Goal: Task Accomplishment & Management: Use online tool/utility

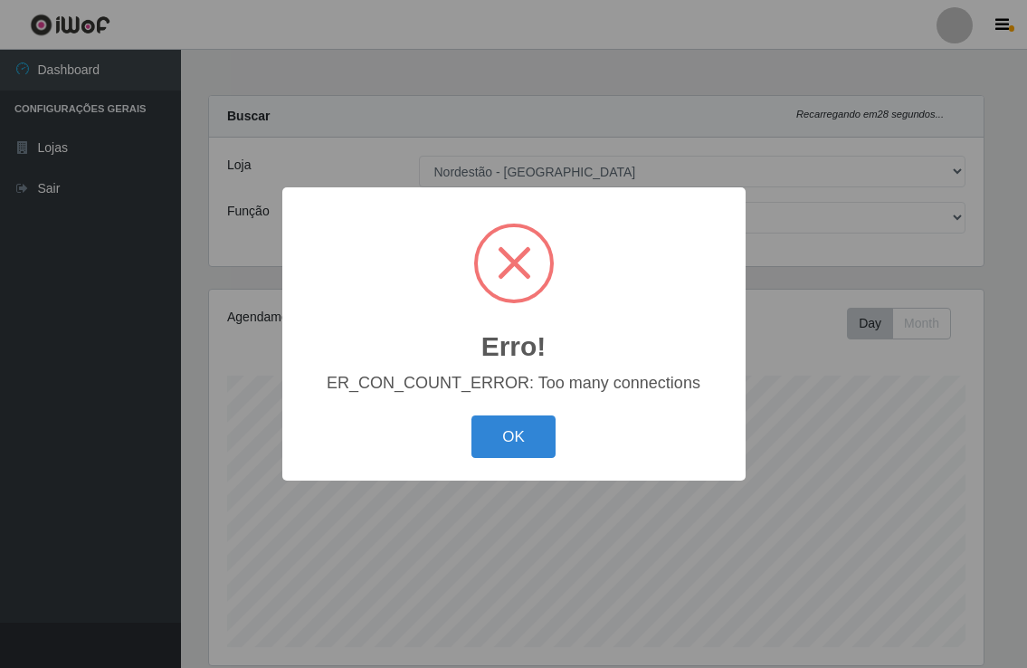
select select "454"
select select "1"
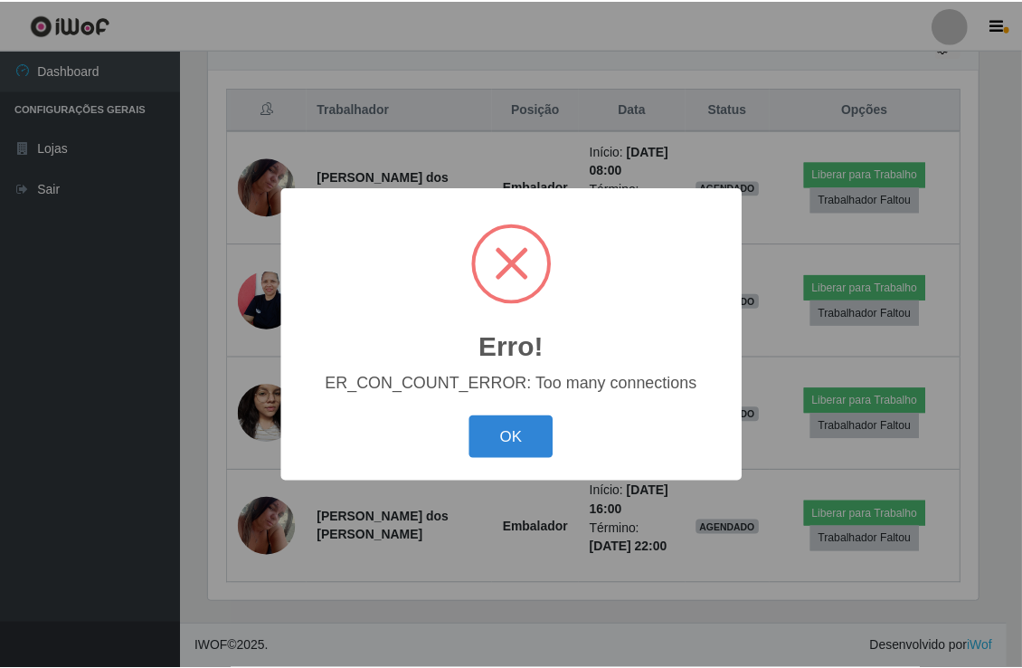
scroll to position [374, 773]
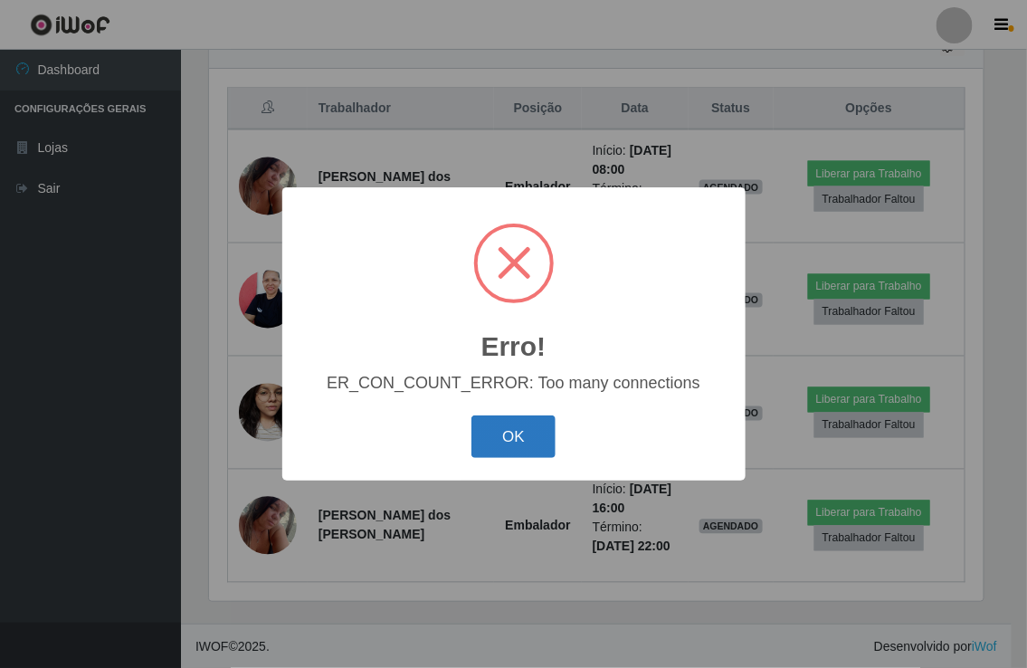
click at [525, 434] on button "OK" at bounding box center [513, 436] width 84 height 43
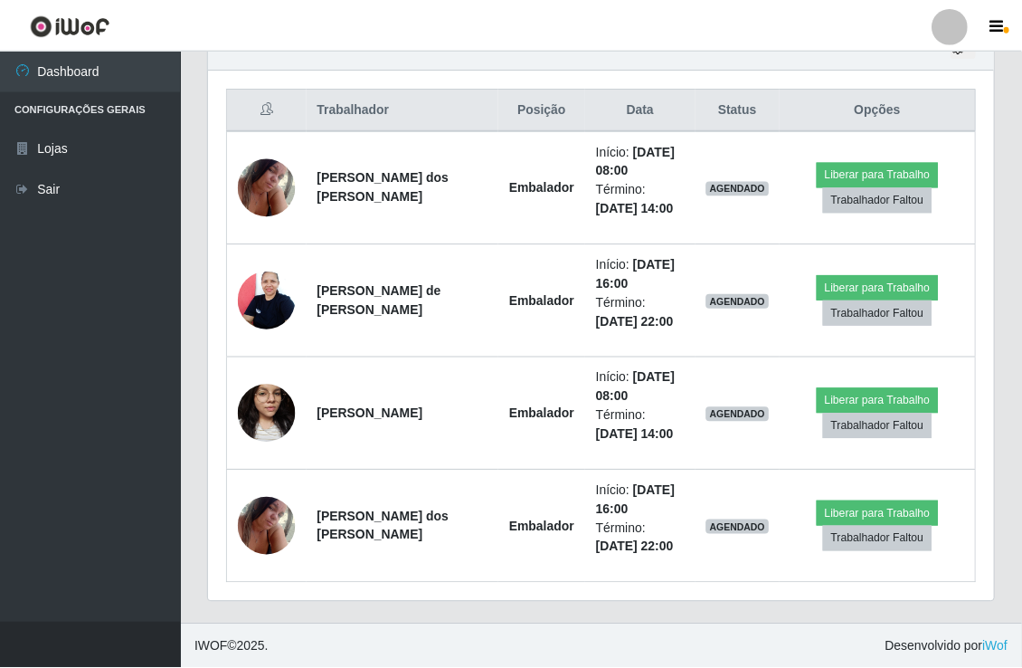
scroll to position [374, 784]
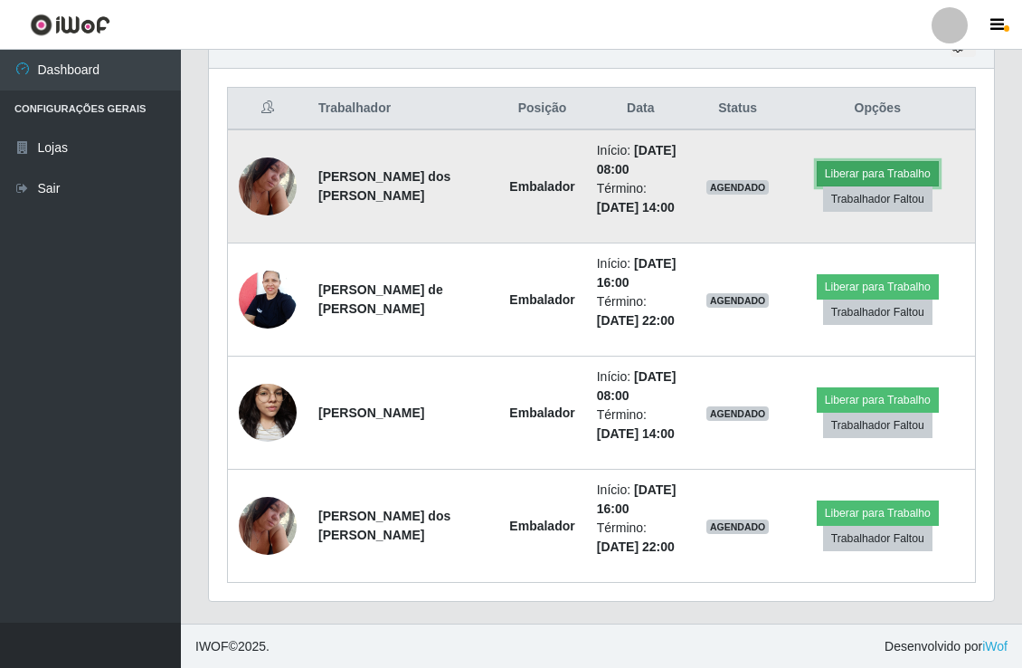
click at [862, 169] on button "Liberar para Trabalho" at bounding box center [878, 173] width 122 height 25
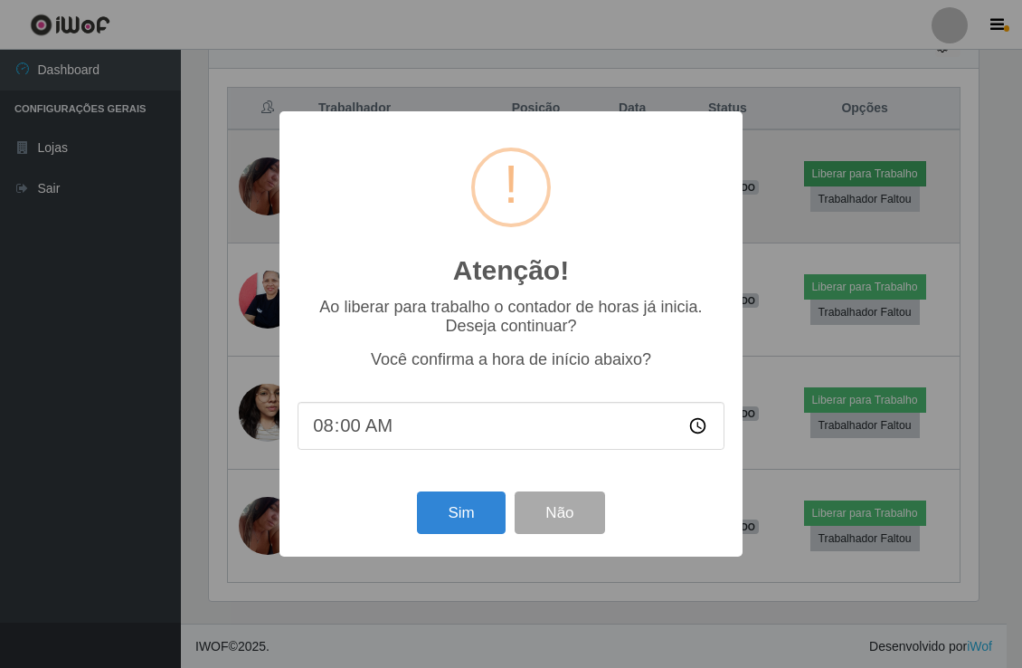
scroll to position [374, 773]
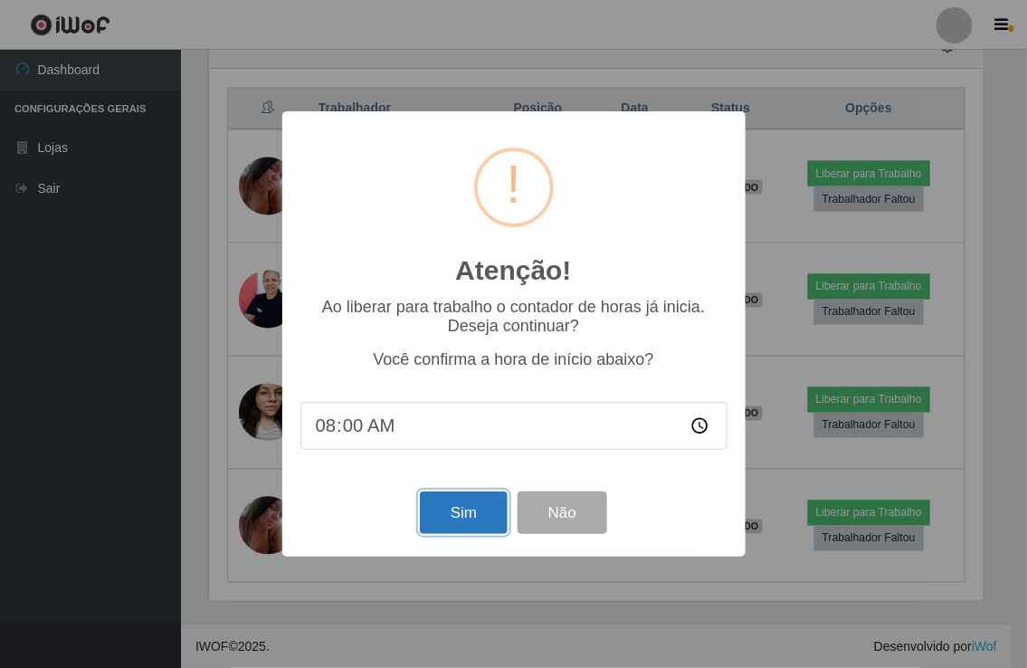
click at [484, 507] on button "Sim" at bounding box center [464, 512] width 88 height 43
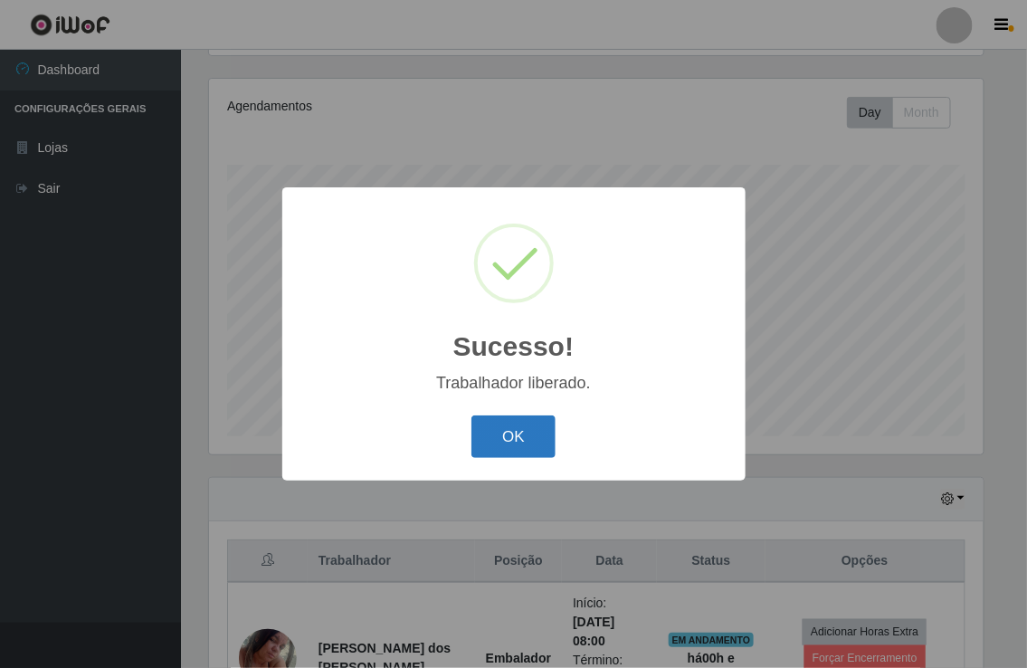
click at [509, 436] on button "OK" at bounding box center [513, 436] width 84 height 43
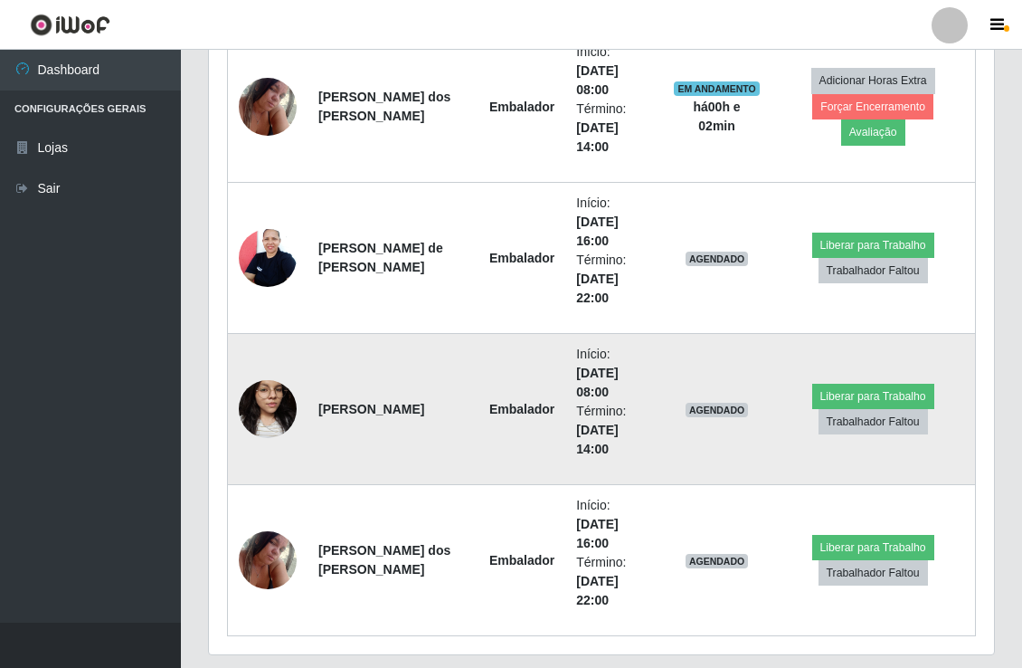
scroll to position [816, 0]
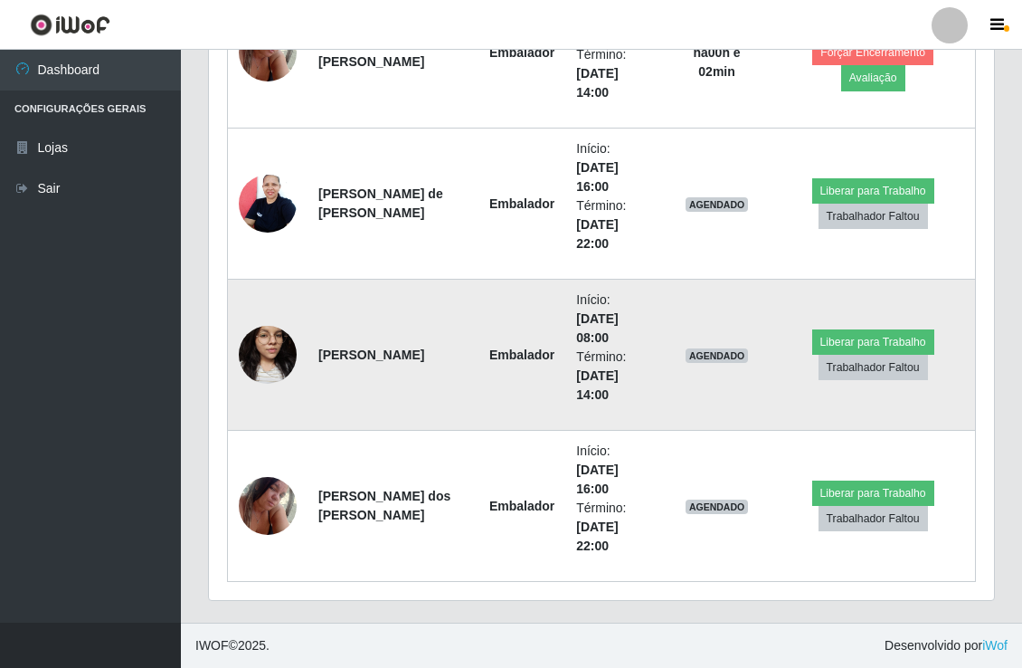
click at [272, 358] on img at bounding box center [268, 354] width 58 height 77
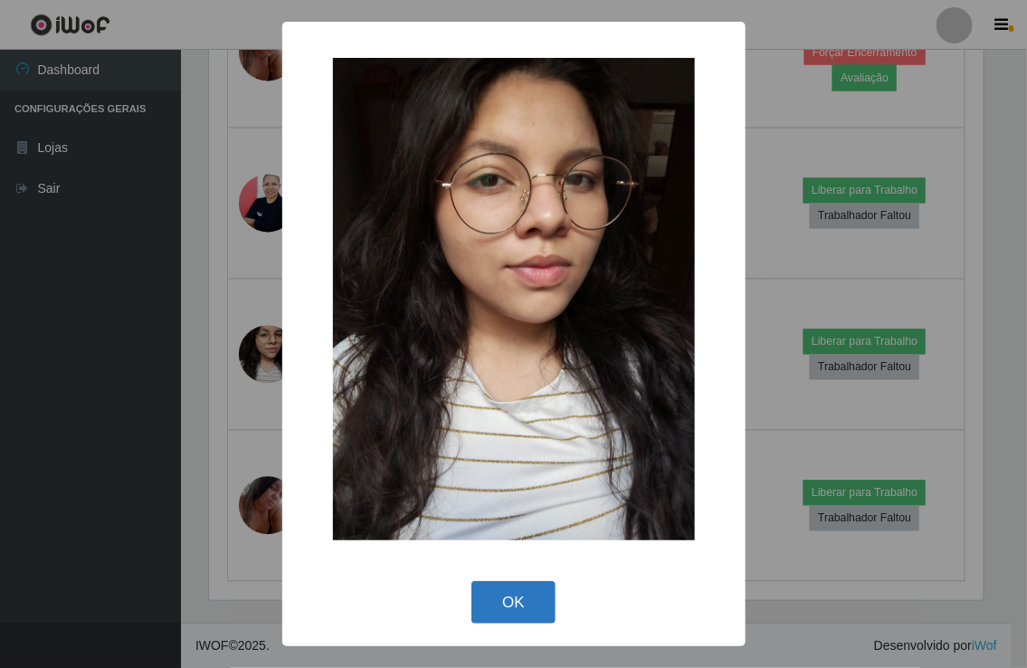
click at [507, 601] on button "OK" at bounding box center [513, 602] width 84 height 43
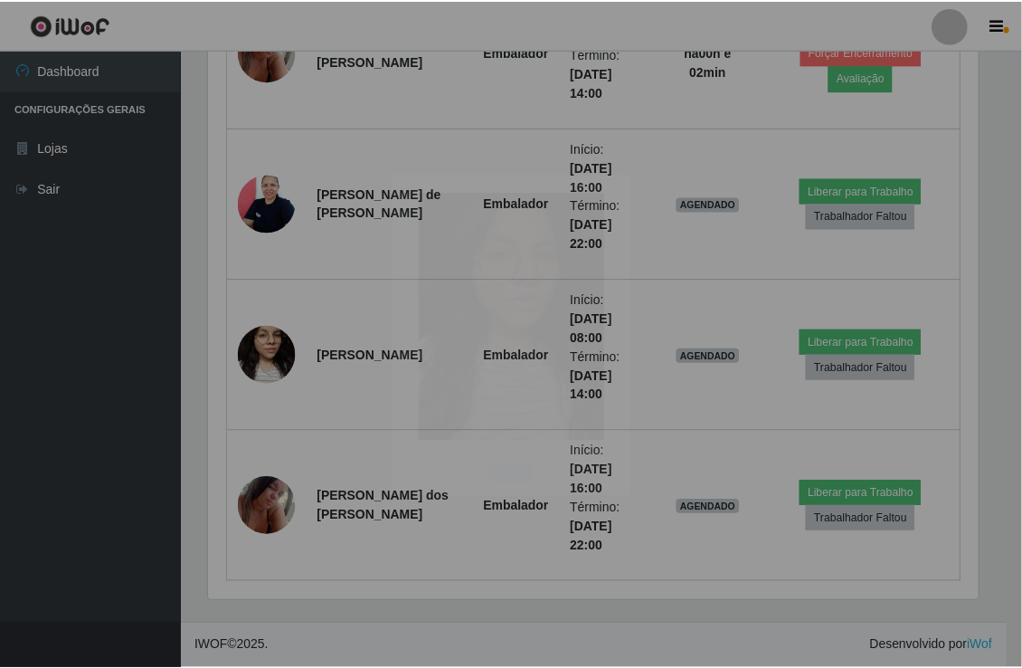
scroll to position [374, 784]
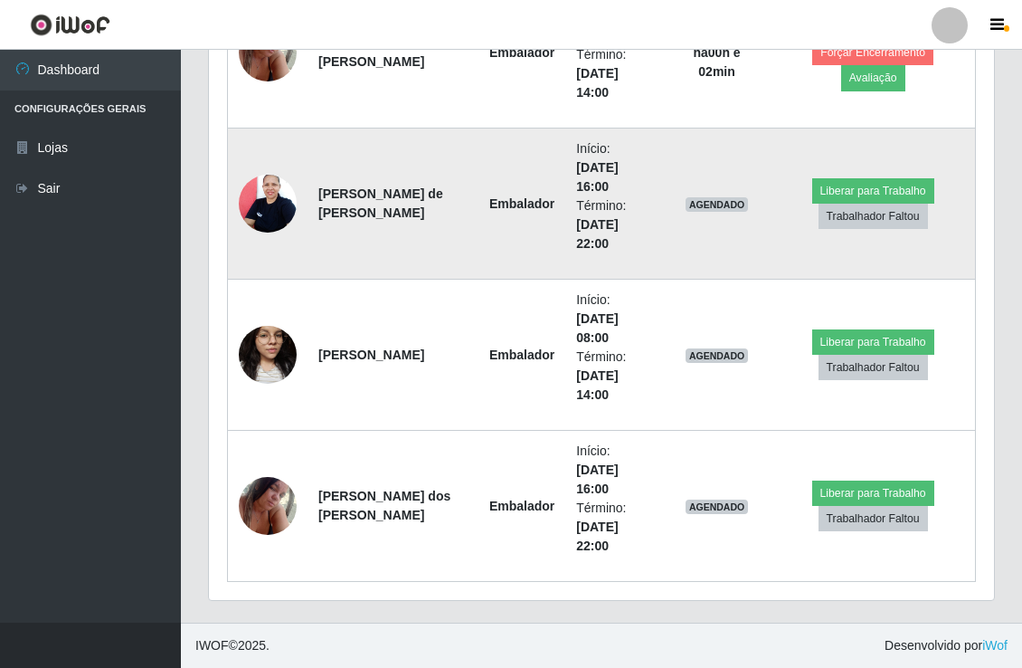
click at [275, 199] on img at bounding box center [268, 203] width 58 height 77
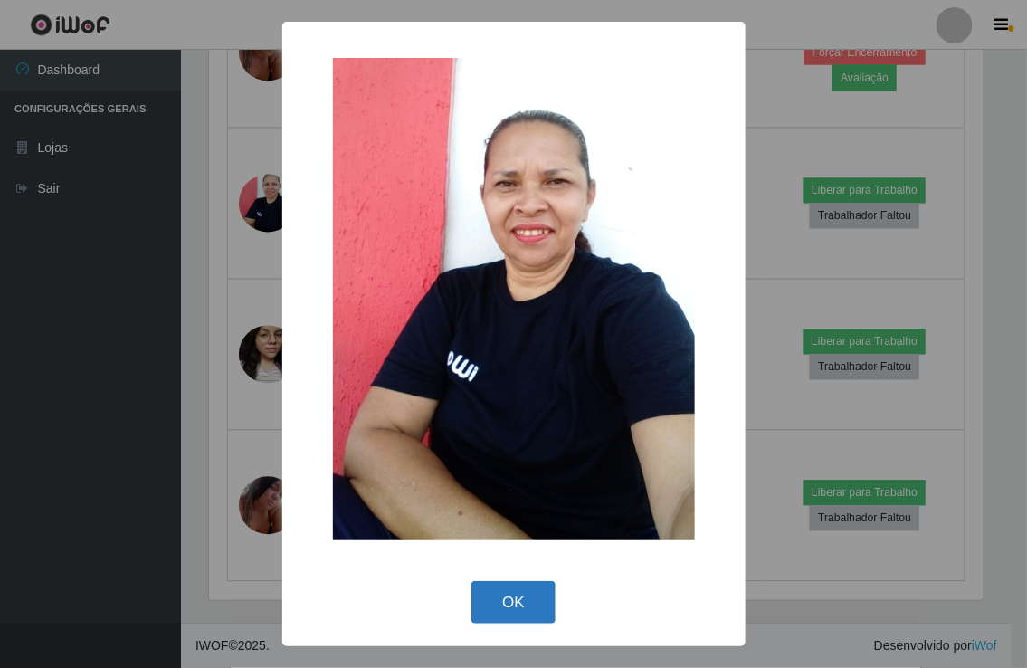
click at [508, 618] on button "OK" at bounding box center [513, 602] width 84 height 43
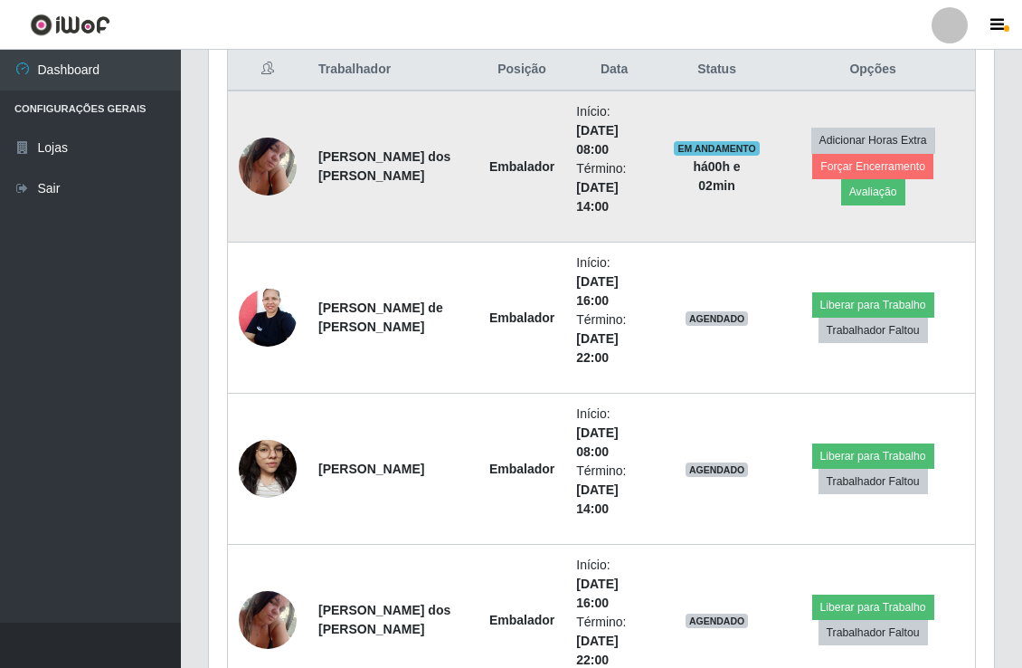
scroll to position [703, 0]
